Goal: Transaction & Acquisition: Subscribe to service/newsletter

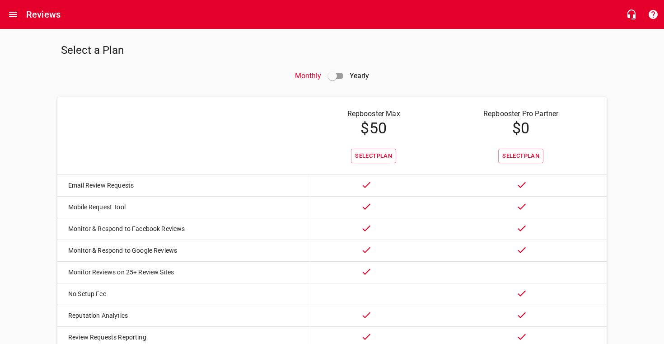
scroll to position [61, 0]
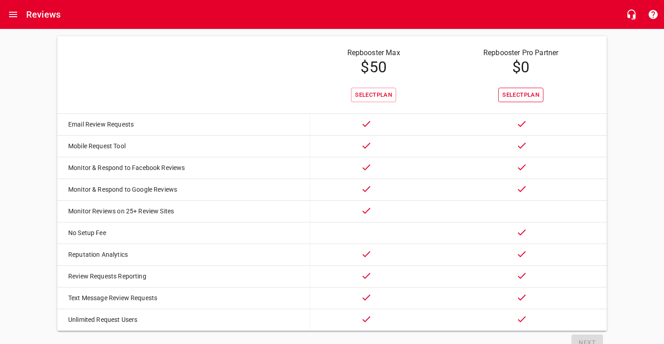
click at [503, 98] on span "Select Plan" at bounding box center [521, 95] width 37 height 10
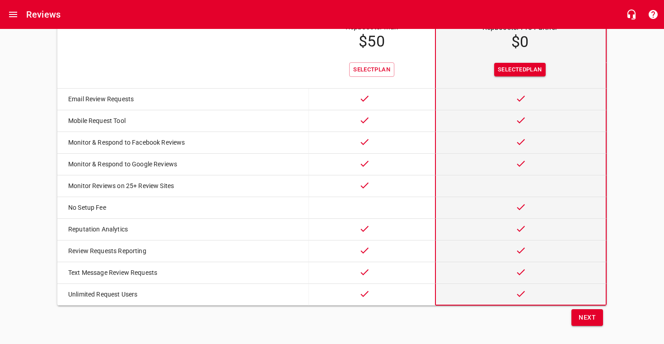
scroll to position [93, 0]
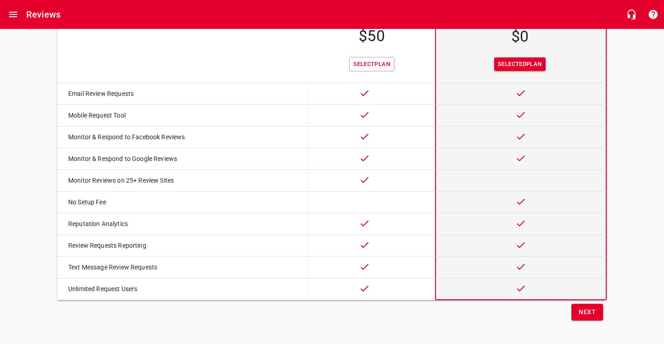
click at [590, 309] on span "Next" at bounding box center [587, 311] width 17 height 11
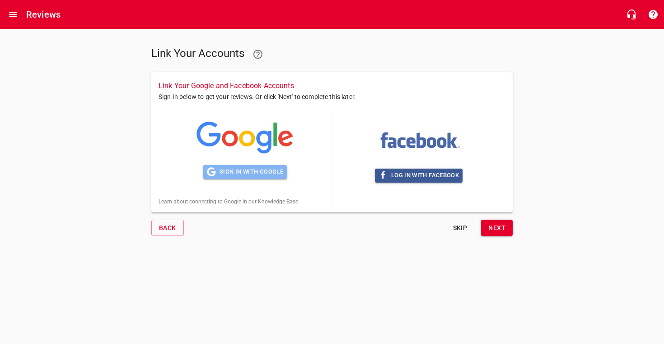
click at [229, 175] on span "Sign in with Google" at bounding box center [245, 172] width 76 height 10
click at [256, 172] on span "Sign in with Google" at bounding box center [245, 172] width 76 height 10
